Goal: Information Seeking & Learning: Learn about a topic

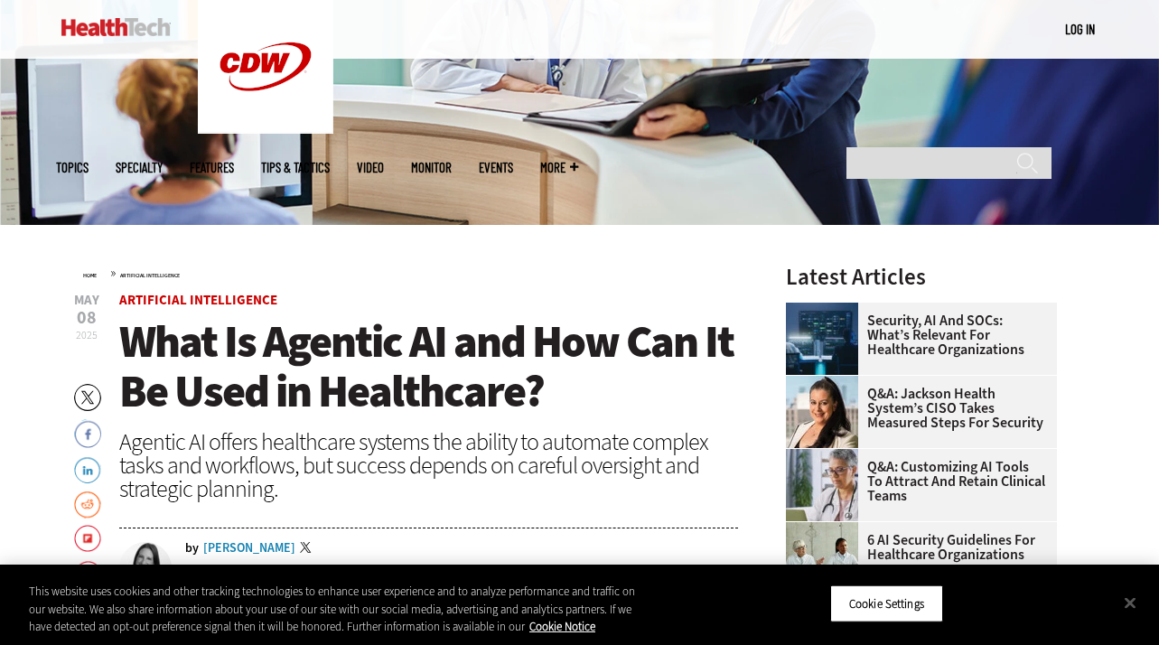
scroll to position [361, 0]
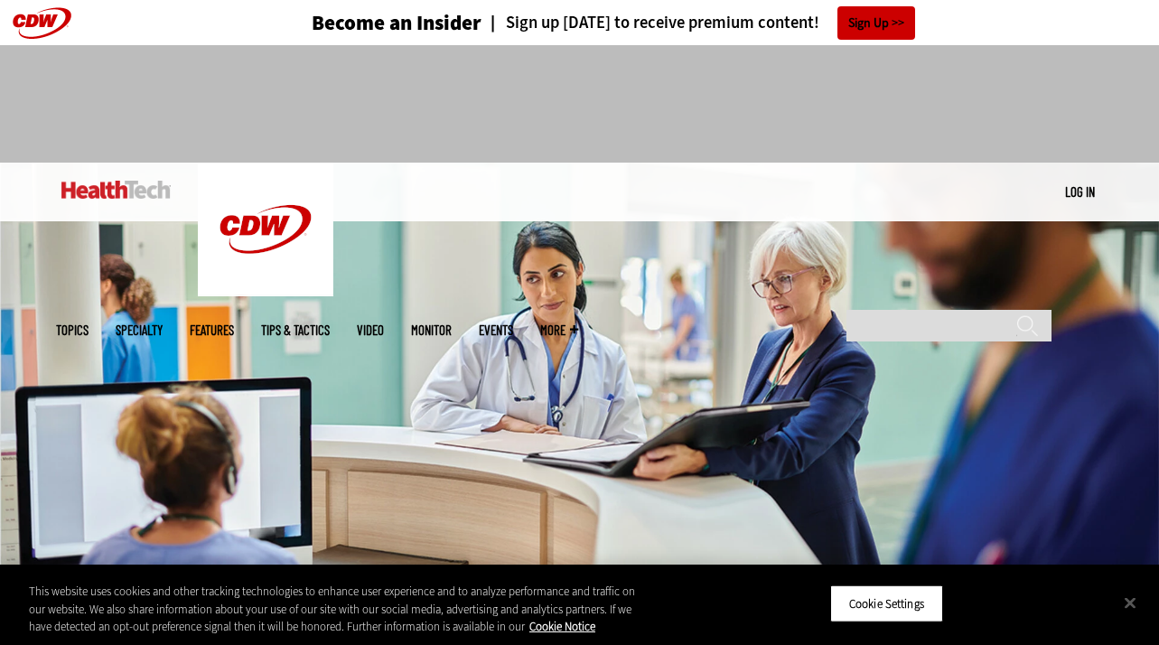
click at [1081, 32] on div "Become an Insider Sign up today to receive premium content! Sign Up" at bounding box center [580, 22] width 1048 height 45
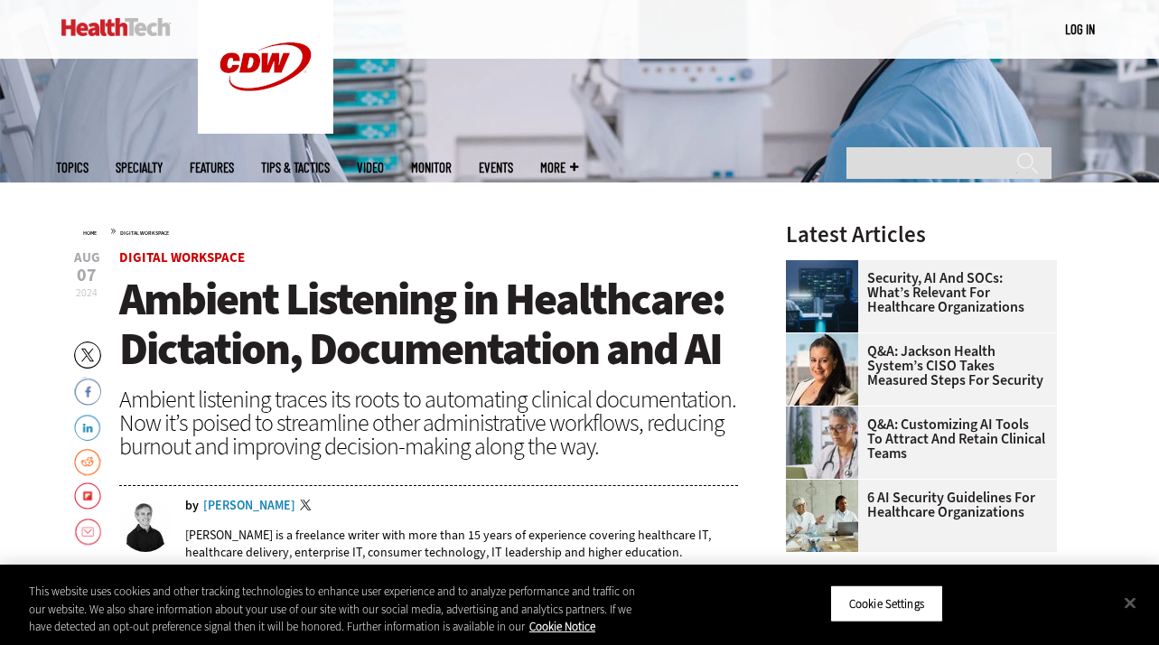
scroll to position [361, 0]
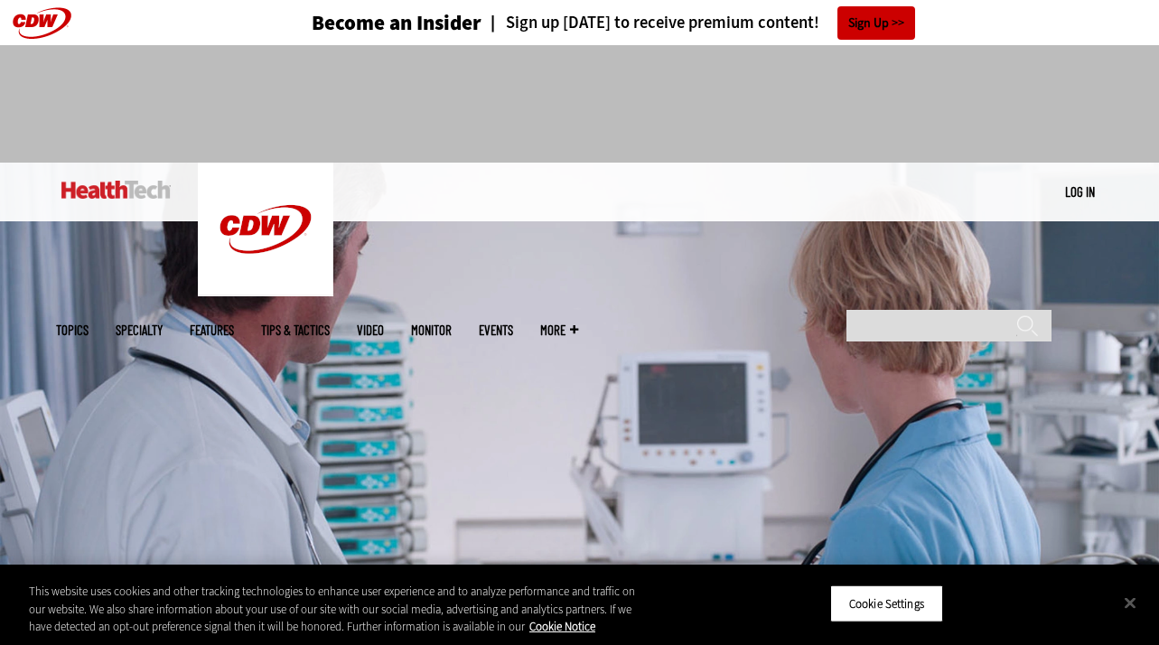
click at [1084, 28] on div "Become an Insider Sign up today to receive premium content! Sign Up" at bounding box center [580, 22] width 1048 height 45
